Goal: Task Accomplishment & Management: Complete application form

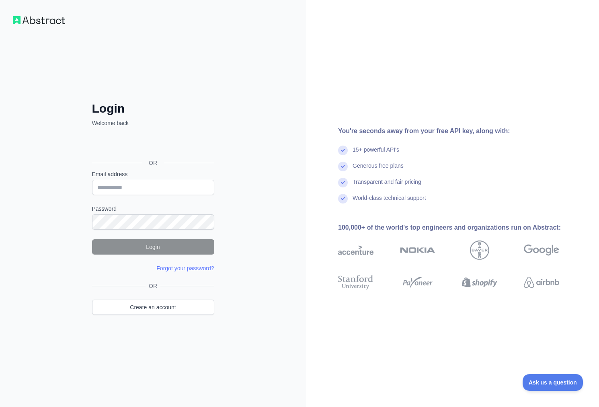
click at [143, 145] on div "Kirjaudu Google-tilillä. Avautuu uudelle välilehdelle" at bounding box center [152, 145] width 121 height 18
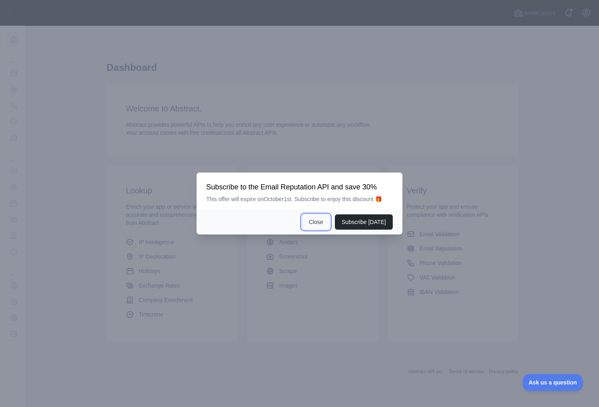
click at [321, 222] on button "Close" at bounding box center [316, 221] width 28 height 15
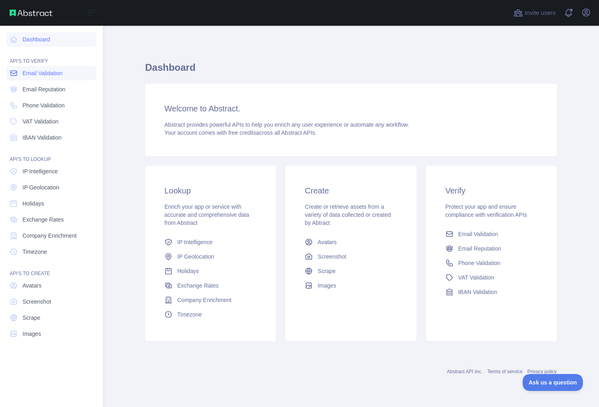
click at [49, 71] on span "Email Validation" at bounding box center [42, 73] width 40 height 8
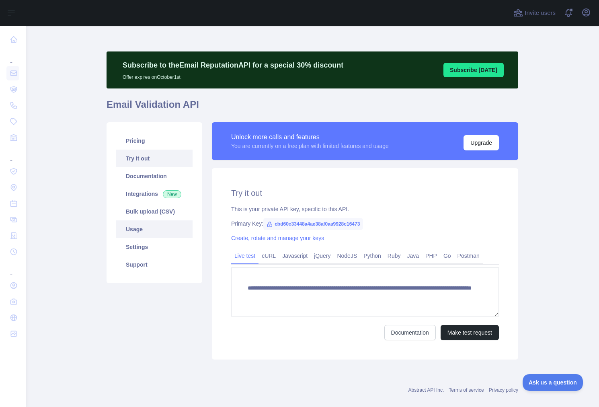
click at [152, 227] on link "Usage" at bounding box center [154, 229] width 76 height 18
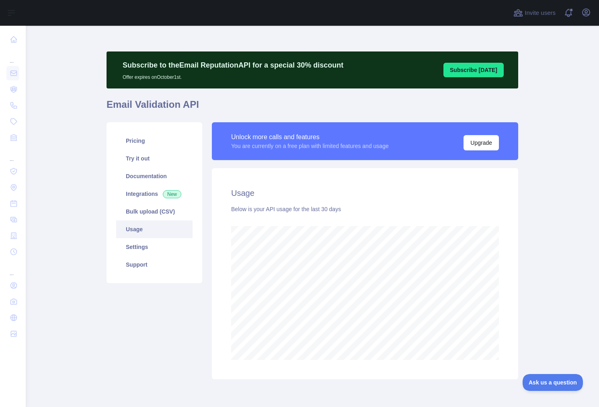
scroll to position [381, 567]
click at [168, 243] on link "Settings" at bounding box center [154, 247] width 76 height 18
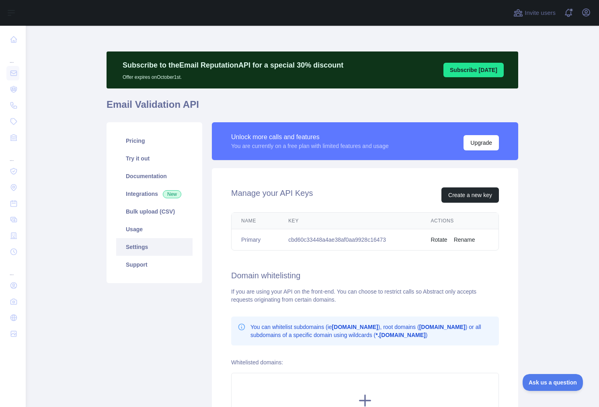
click at [466, 72] on button "Subscribe today" at bounding box center [473, 70] width 60 height 14
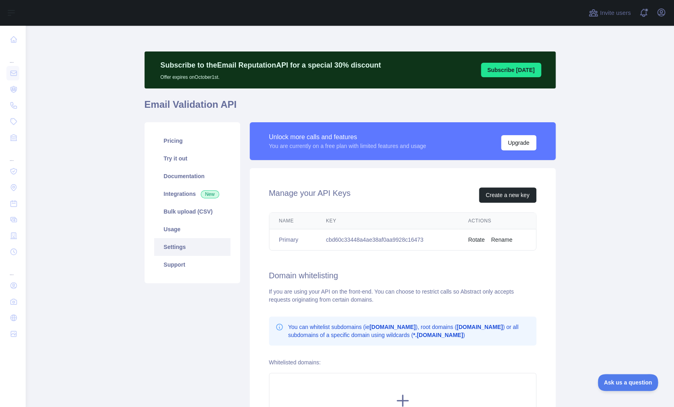
click at [337, 239] on td "cbd60c33448a4ae38af0aa9928c16473" at bounding box center [388, 239] width 142 height 21
copy td "cbd60c33448a4ae38af0aa9928c16473"
drag, startPoint x: 427, startPoint y: 247, endPoint x: 421, endPoint y: 247, distance: 6.0
click at [427, 247] on td "cbd60c33448a4ae38af0aa9928c16473" at bounding box center [388, 239] width 142 height 21
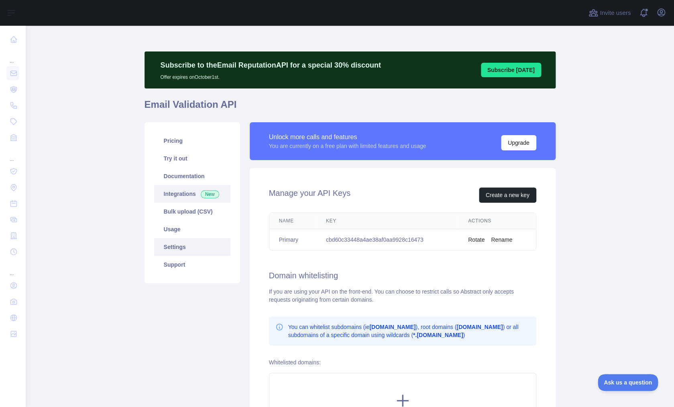
click at [176, 191] on link "Integrations New" at bounding box center [192, 194] width 76 height 18
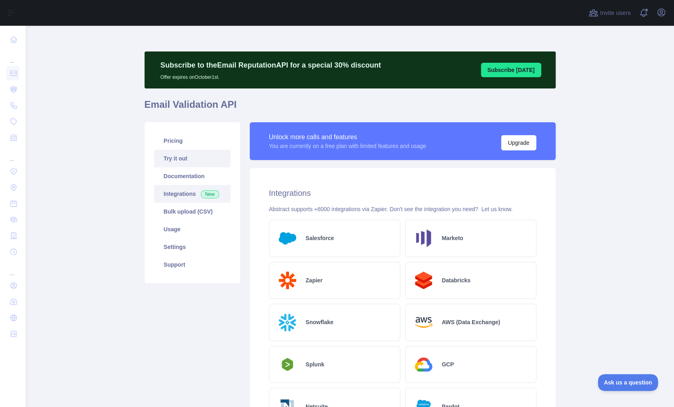
click at [182, 165] on link "Try it out" at bounding box center [192, 158] width 76 height 18
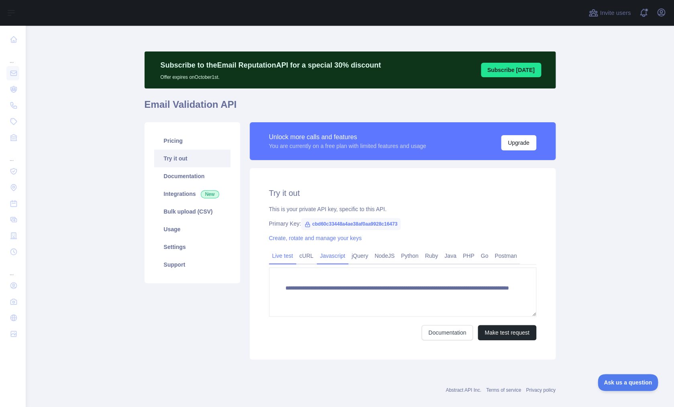
click at [325, 257] on link "Javascript" at bounding box center [333, 255] width 32 height 13
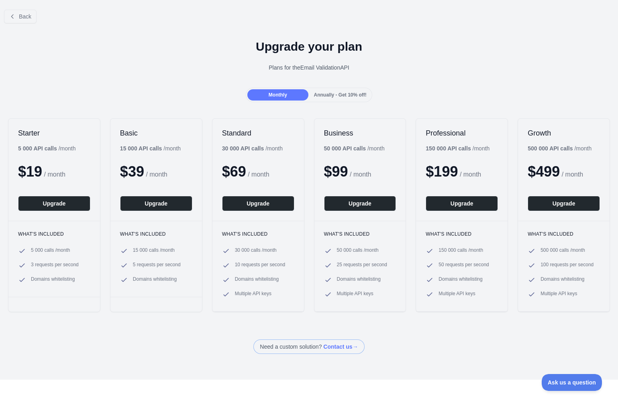
click at [327, 96] on div at bounding box center [309, 203] width 618 height 407
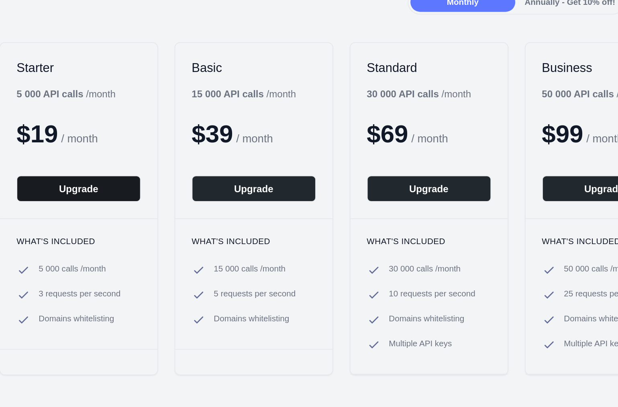
click at [53, 204] on button "Upgrade" at bounding box center [54, 203] width 72 height 15
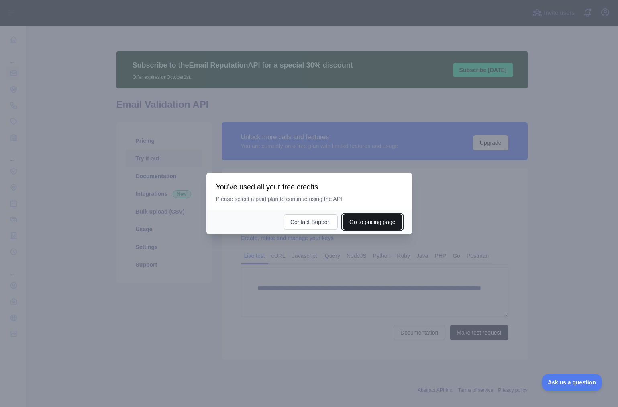
click at [389, 225] on button "Go to pricing page" at bounding box center [372, 221] width 59 height 15
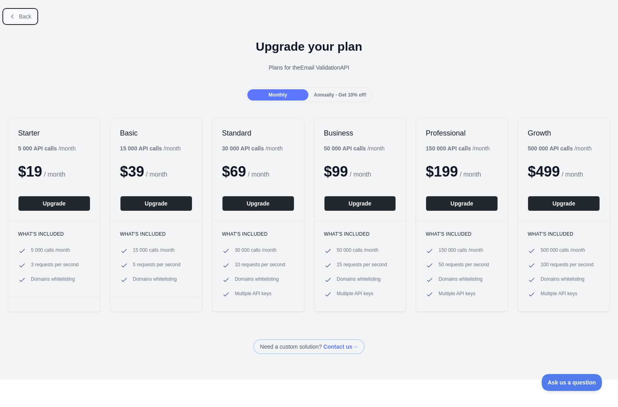
click at [21, 14] on span "Back" at bounding box center [25, 16] width 12 height 6
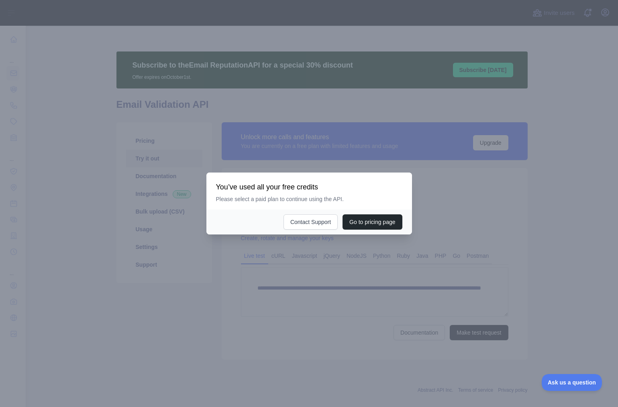
click at [22, 14] on div at bounding box center [309, 203] width 618 height 407
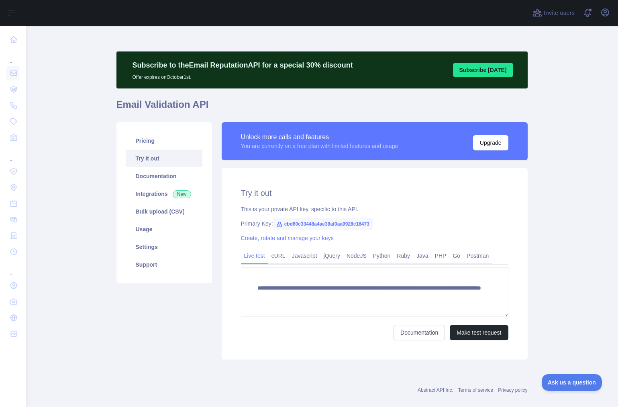
scroll to position [11, 0]
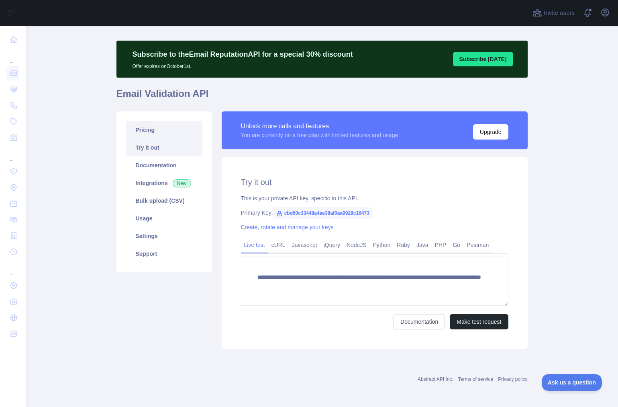
click at [167, 135] on link "Pricing" at bounding box center [164, 130] width 76 height 18
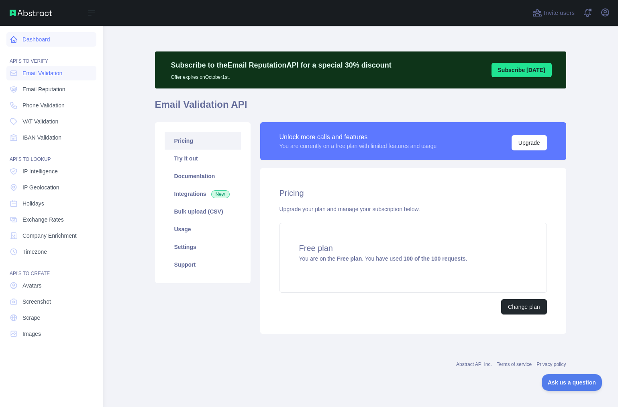
click at [52, 39] on link "Dashboard" at bounding box center [51, 39] width 90 height 14
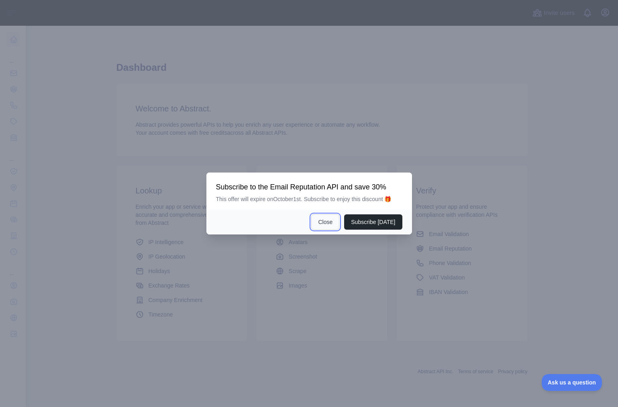
click at [327, 217] on button "Close" at bounding box center [325, 221] width 28 height 15
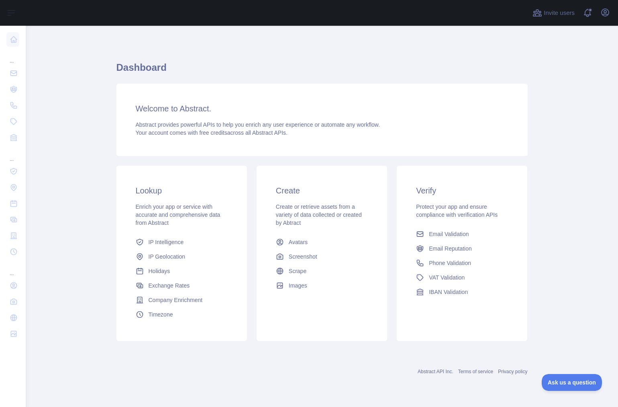
click at [613, 12] on div "Invite users View notifications Open user menu" at bounding box center [322, 13] width 593 height 26
drag, startPoint x: 611, startPoint y: 12, endPoint x: 609, endPoint y: 20, distance: 8.6
click at [611, 12] on button "Open user menu" at bounding box center [605, 12] width 13 height 13
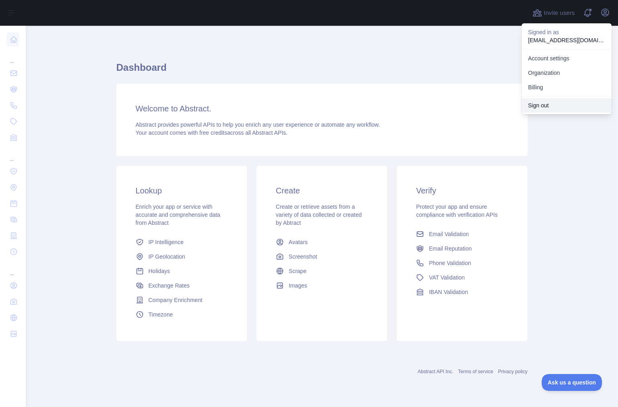
click at [555, 103] on button "Sign out" at bounding box center [567, 105] width 90 height 14
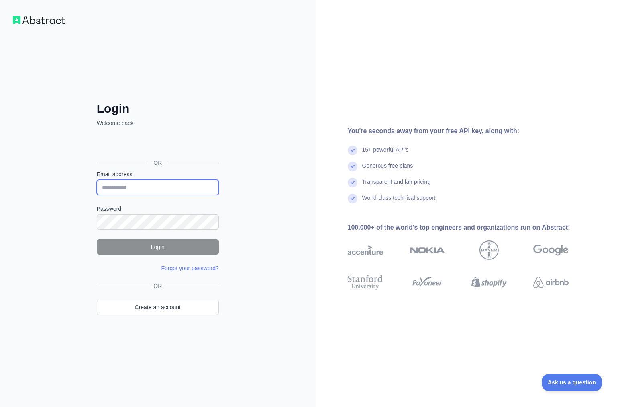
click at [135, 185] on input "Email address" at bounding box center [158, 187] width 122 height 15
click at [129, 190] on input "**********" at bounding box center [158, 187] width 122 height 15
type input "**********"
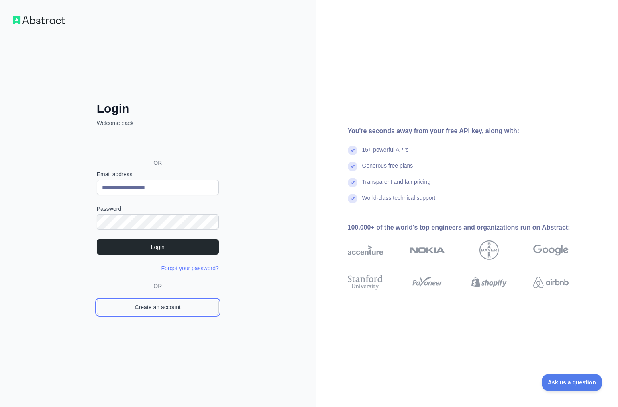
click at [165, 309] on link "Create an account" at bounding box center [158, 306] width 122 height 15
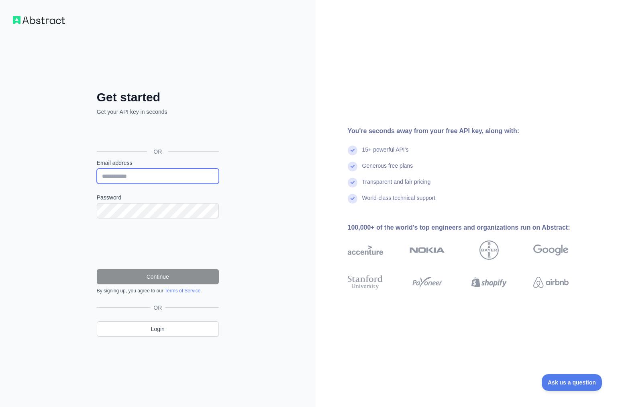
click at [117, 180] on input "Email address" at bounding box center [158, 175] width 122 height 15
type input "**********"
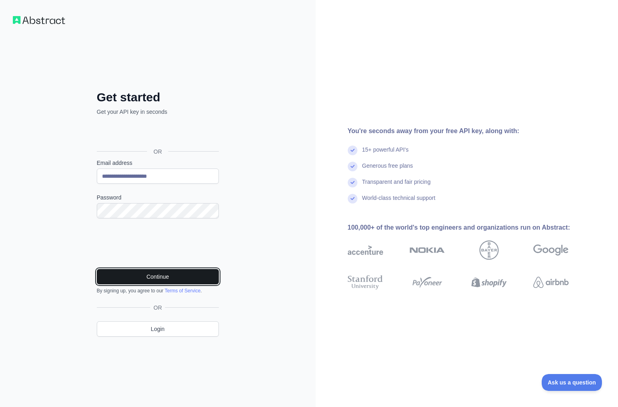
click at [138, 270] on button "Continue" at bounding box center [158, 276] width 122 height 15
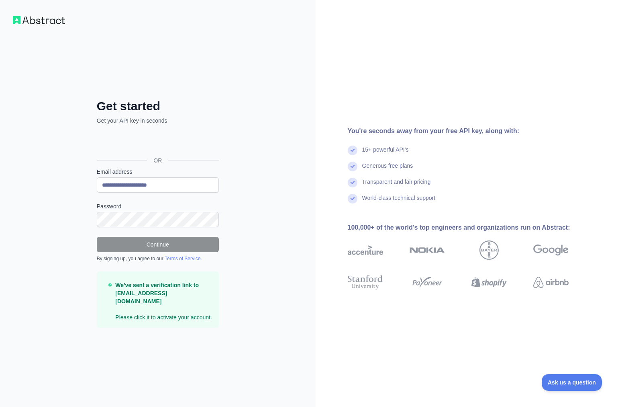
drag, startPoint x: 174, startPoint y: 299, endPoint x: 172, endPoint y: 290, distance: 9.1
click at [174, 297] on p "We've sent a verification link to [EMAIL_ADDRESS][DOMAIN_NAME] Please click it …" at bounding box center [163, 301] width 97 height 40
drag, startPoint x: 173, startPoint y: 288, endPoint x: 186, endPoint y: 285, distance: 13.3
click at [172, 288] on p "We've sent a verification link to [EMAIL_ADDRESS][DOMAIN_NAME] Please click it …" at bounding box center [163, 301] width 97 height 40
drag, startPoint x: 134, startPoint y: 111, endPoint x: 124, endPoint y: 139, distance: 29.1
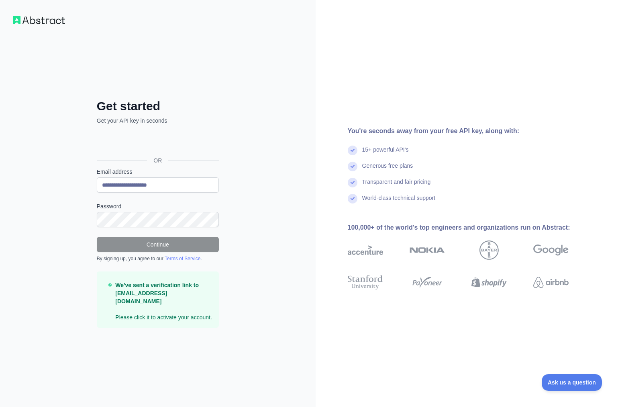
click at [134, 111] on h2 "Get started" at bounding box center [158, 106] width 122 height 14
click at [135, 106] on h2 "Get started" at bounding box center [158, 106] width 122 height 14
click at [37, 20] on img at bounding box center [39, 20] width 52 height 8
click at [2, 16] on div "**********" at bounding box center [158, 203] width 316 height 407
click at [9, 21] on div "**********" at bounding box center [158, 203] width 316 height 407
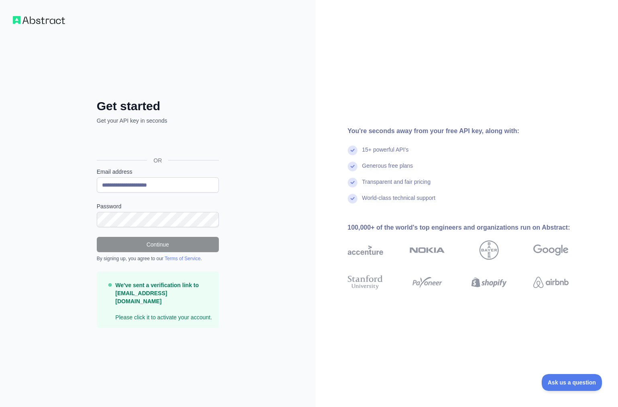
drag, startPoint x: 10, startPoint y: 20, endPoint x: 15, endPoint y: 19, distance: 5.4
click at [13, 20] on div "**********" at bounding box center [309, 203] width 618 height 407
click at [15, 19] on img at bounding box center [39, 20] width 52 height 8
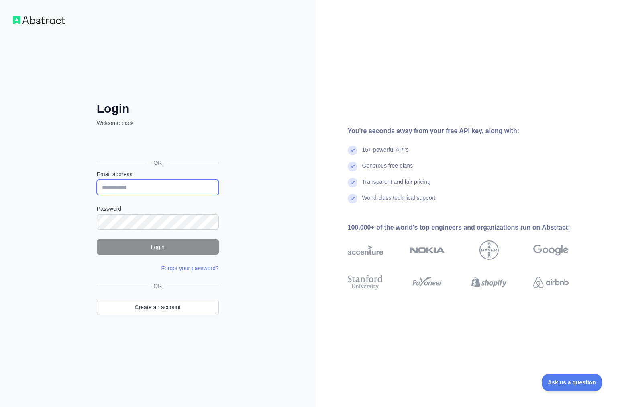
click at [147, 185] on input "Email address" at bounding box center [158, 187] width 122 height 15
click at [133, 188] on input "**********" at bounding box center [158, 187] width 122 height 15
type input "**********"
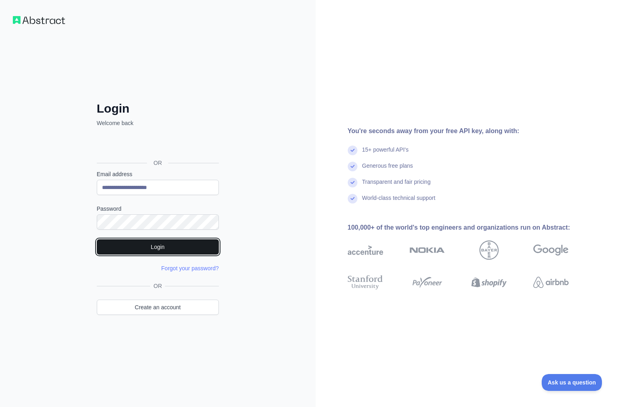
click at [152, 249] on button "Login" at bounding box center [158, 246] width 122 height 15
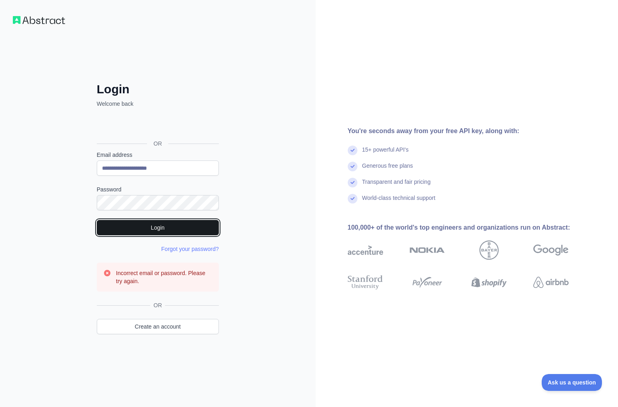
click at [148, 225] on button "Login" at bounding box center [158, 227] width 122 height 15
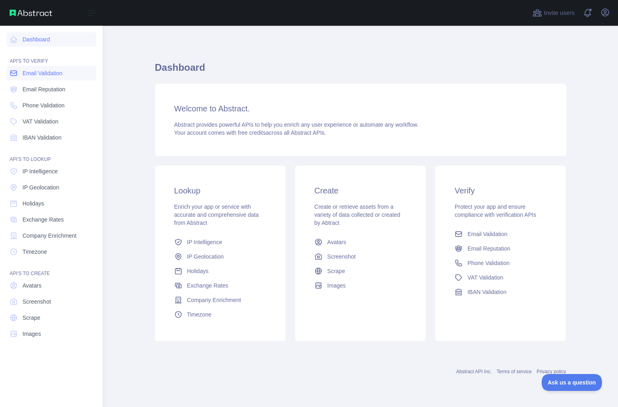
click at [30, 70] on span "Email Validation" at bounding box center [42, 73] width 40 height 8
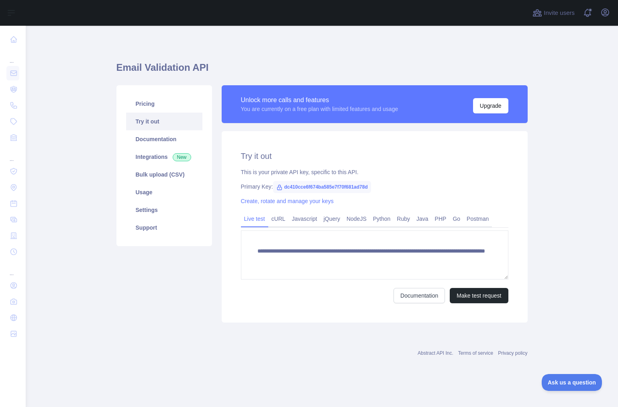
click at [289, 187] on span "dc410cce6f674ba585e7f70f681ad78d" at bounding box center [322, 187] width 98 height 12
copy span "dc410cce6f674ba585e7f70f681ad78d"
click at [353, 190] on span "dc410cce6f674ba585e7f70f681ad78d" at bounding box center [322, 187] width 98 height 12
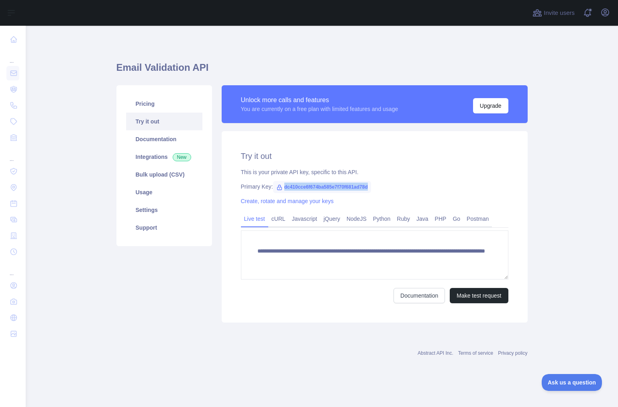
copy span "dc410cce6f674ba585e7f70f681ad78d"
